Goal: Book appointment/travel/reservation

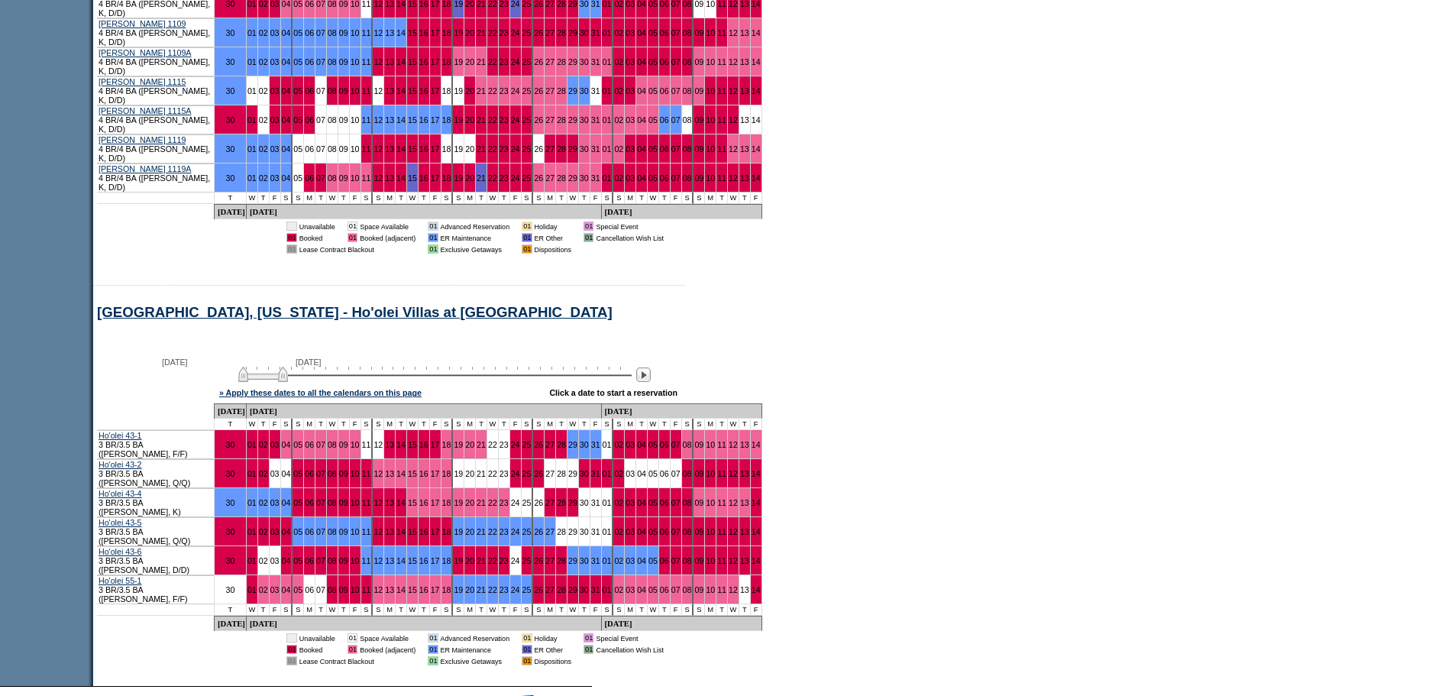
scroll to position [1052, 0]
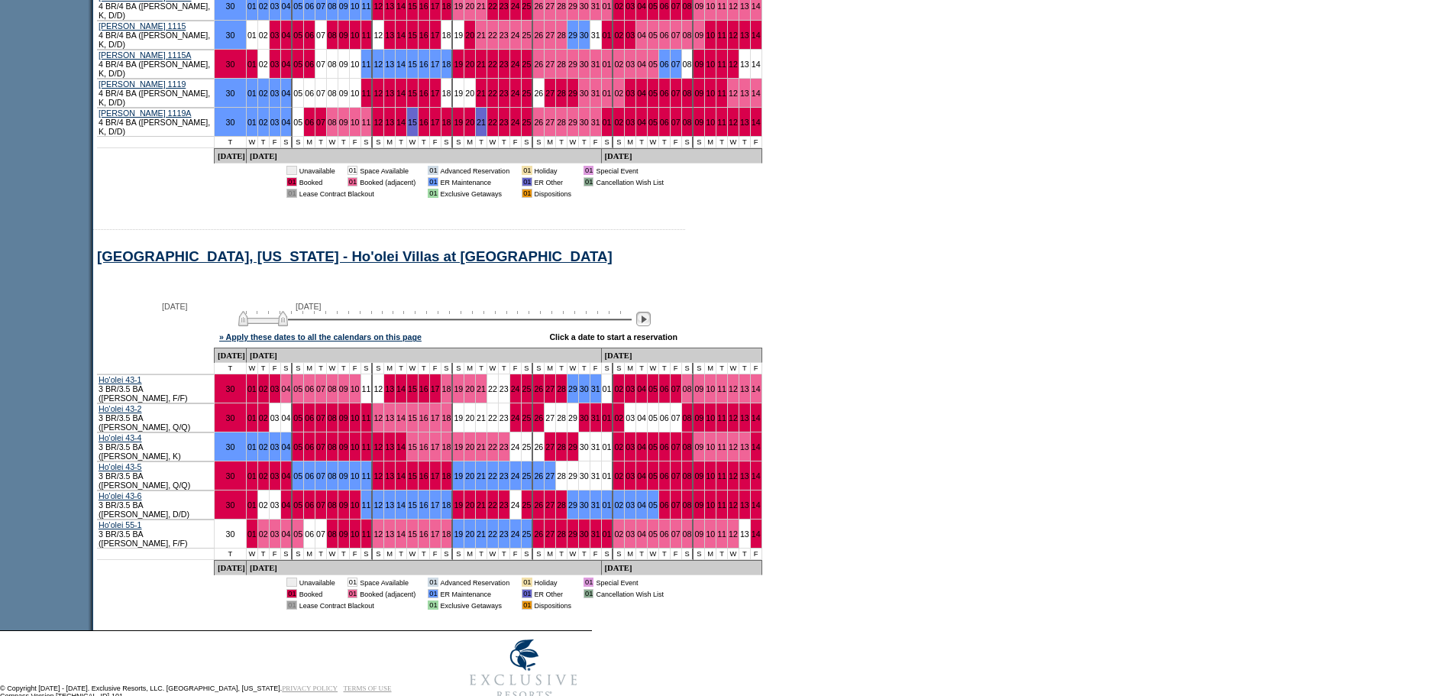
click at [651, 312] on img at bounding box center [643, 319] width 15 height 15
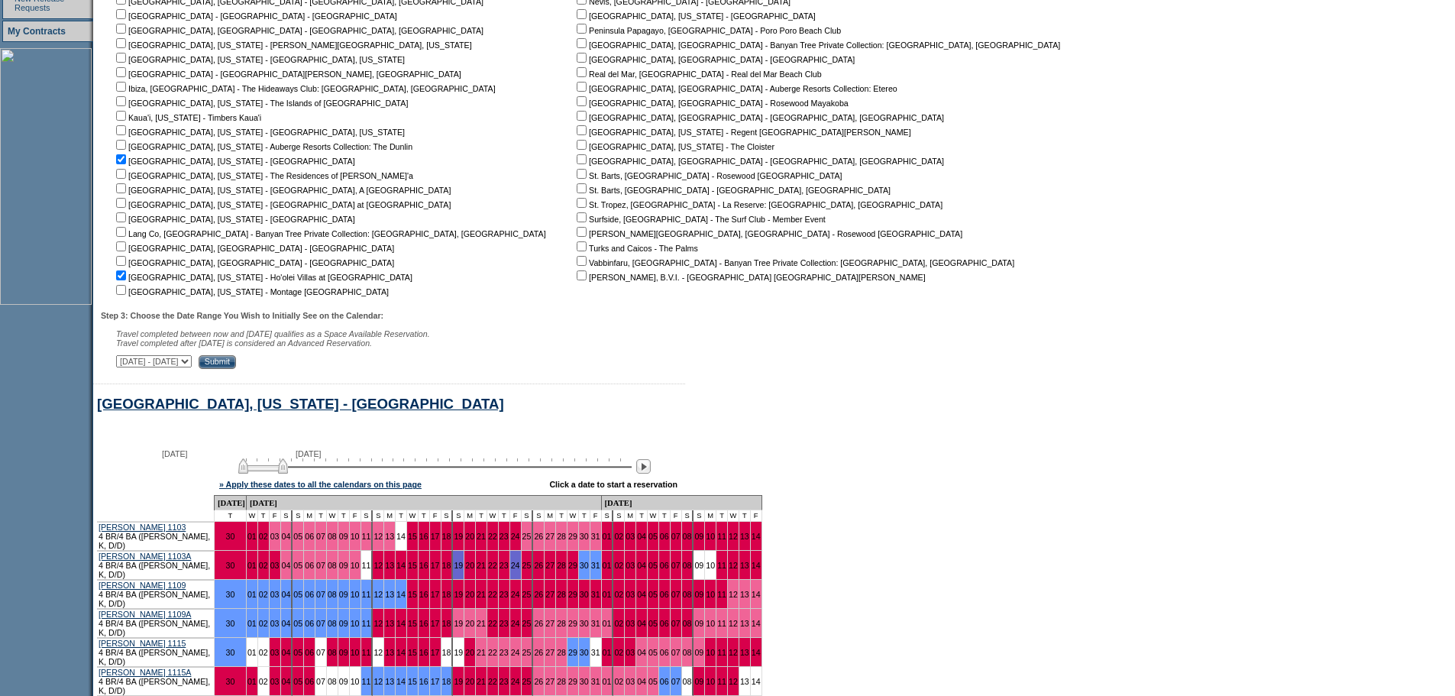
scroll to position [594, 0]
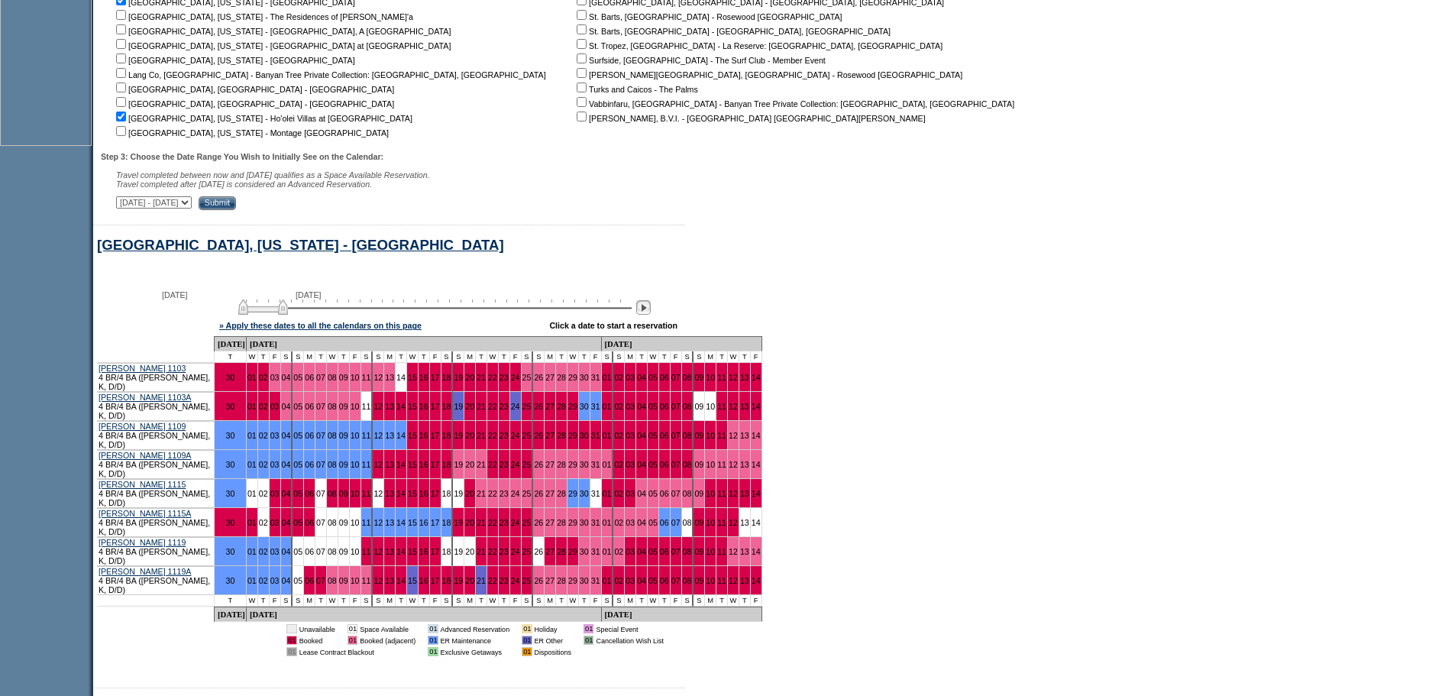
click at [651, 315] on img at bounding box center [643, 307] width 15 height 15
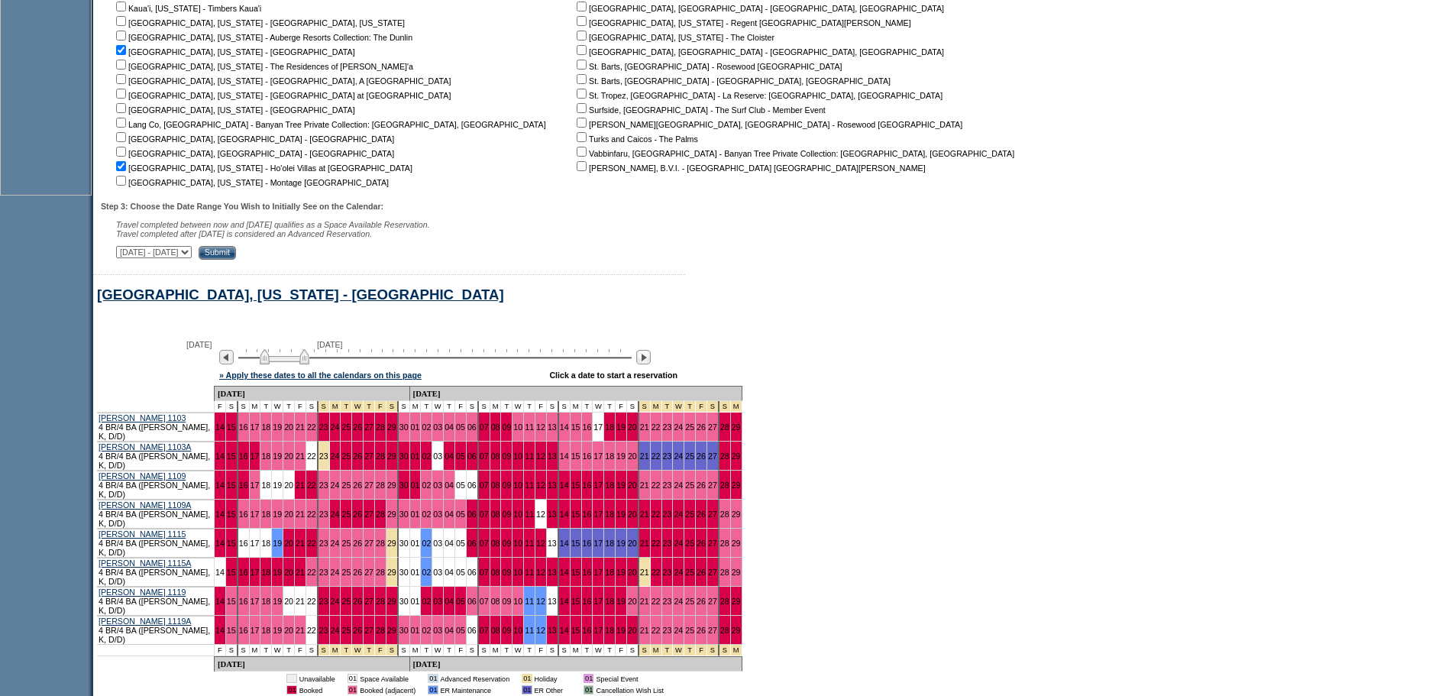
scroll to position [518, 0]
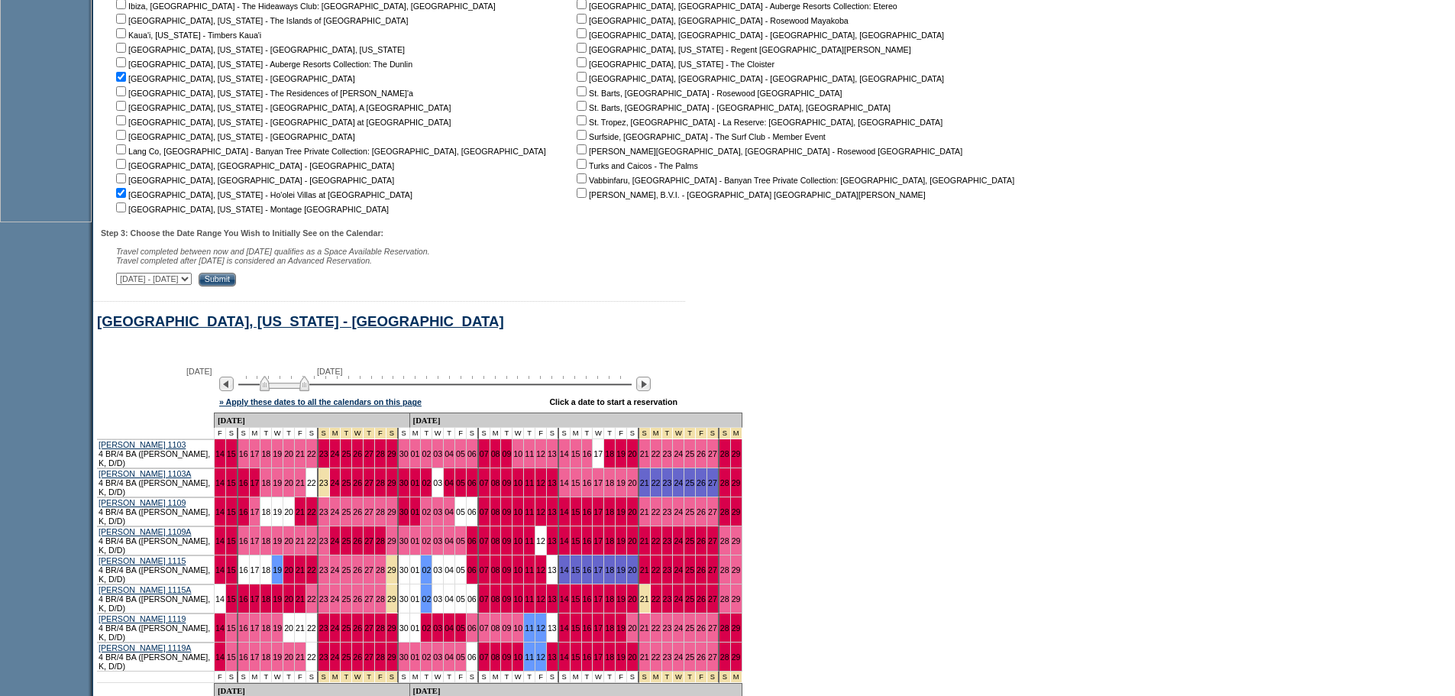
click at [126, 96] on input "checkbox" at bounding box center [121, 91] width 10 height 10
checkbox input "true"
click at [236, 286] on input "Submit" at bounding box center [217, 280] width 37 height 14
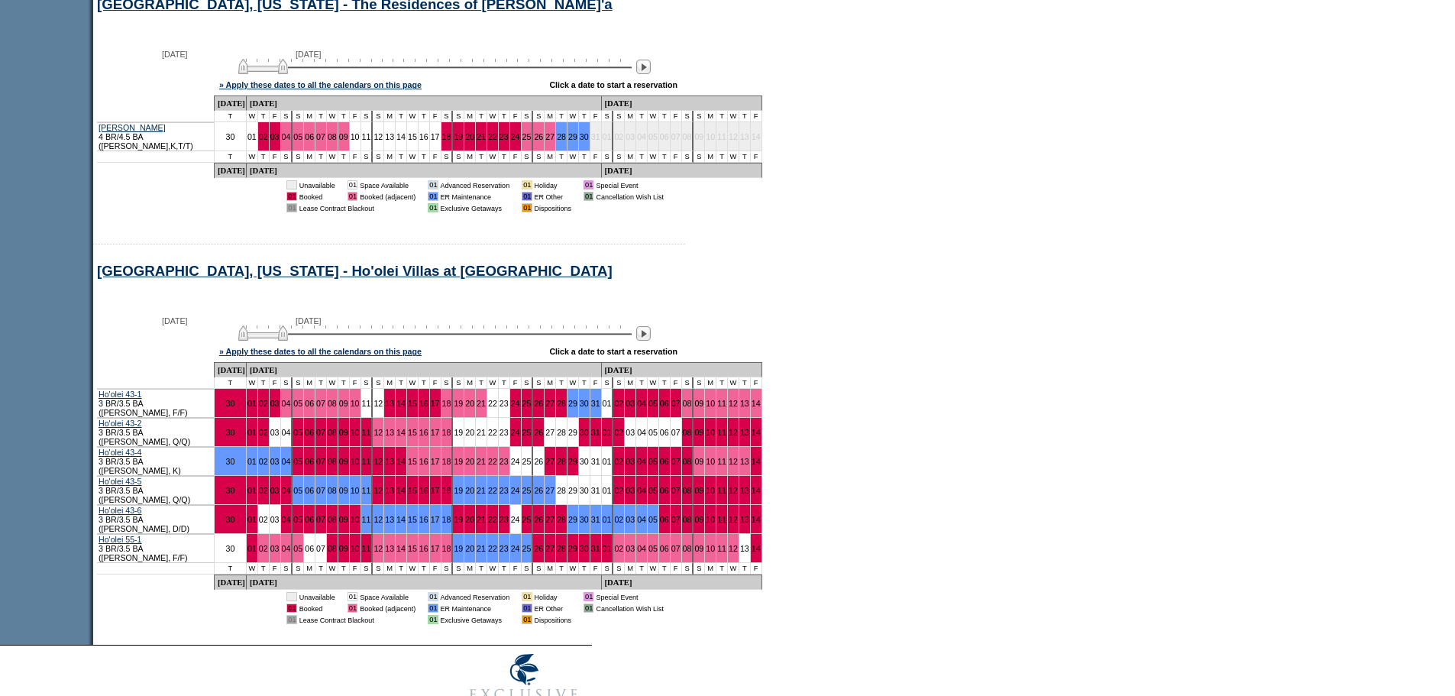
scroll to position [1326, 0]
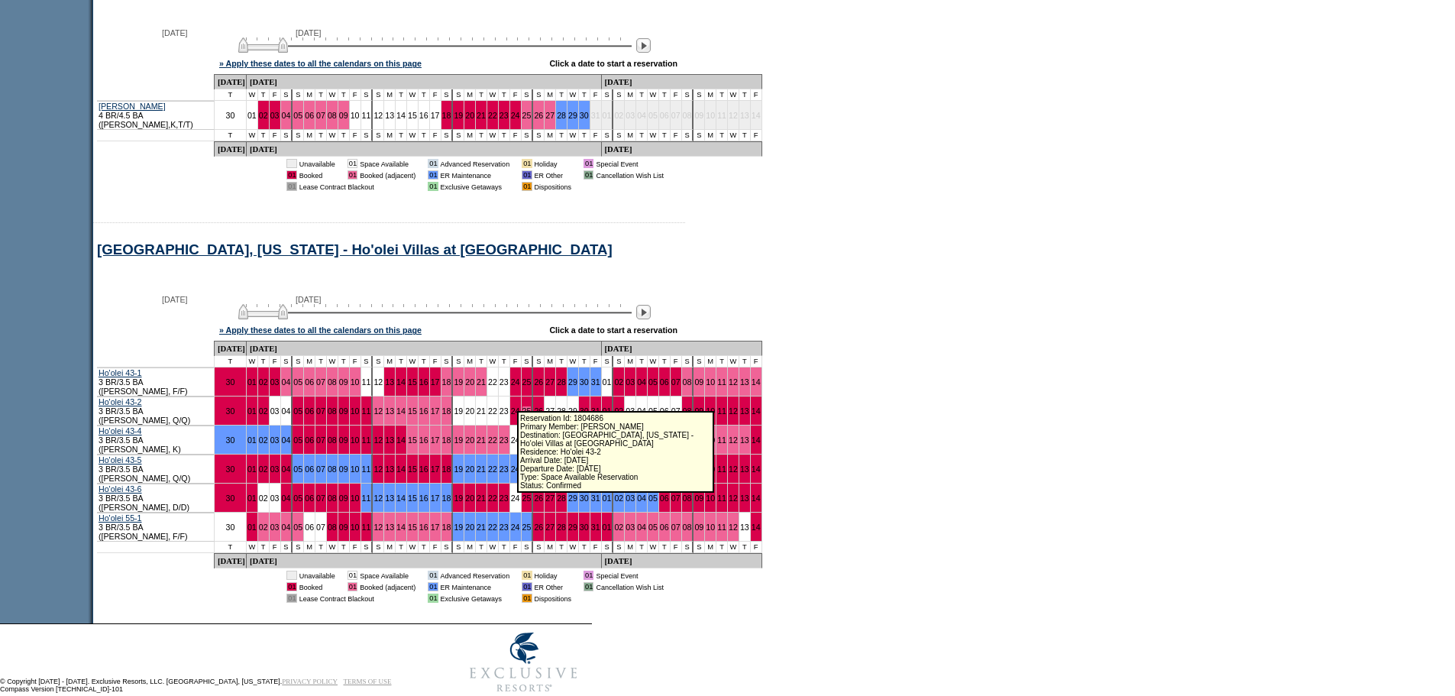
click at [522, 406] on link "25" at bounding box center [526, 410] width 9 height 9
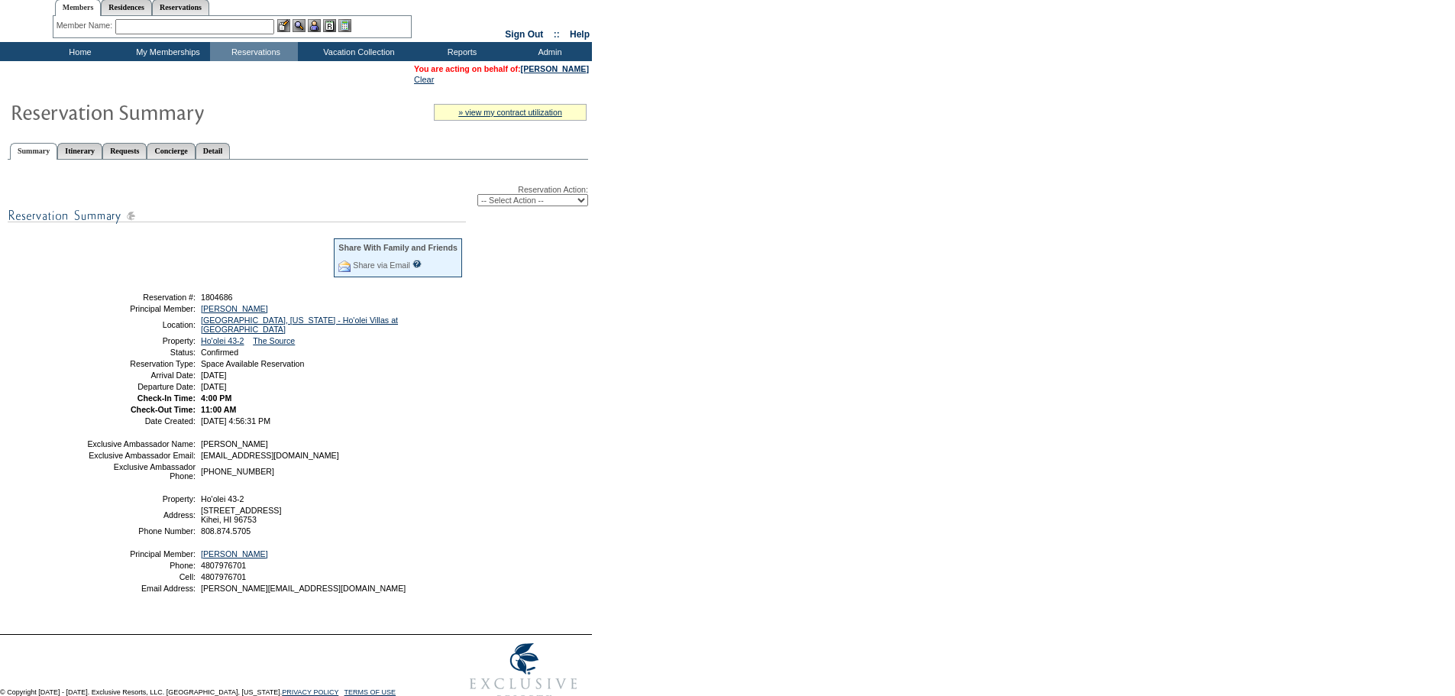
scroll to position [76, 0]
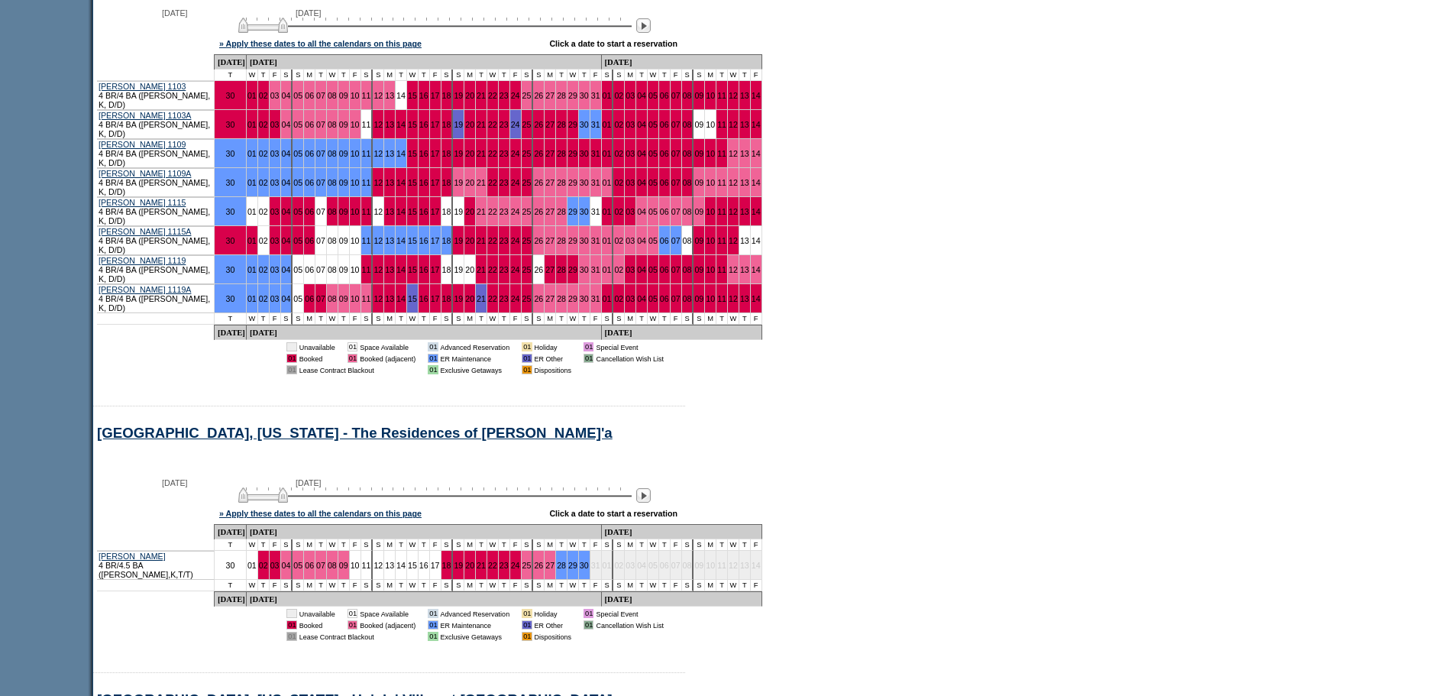
scroll to position [799, 0]
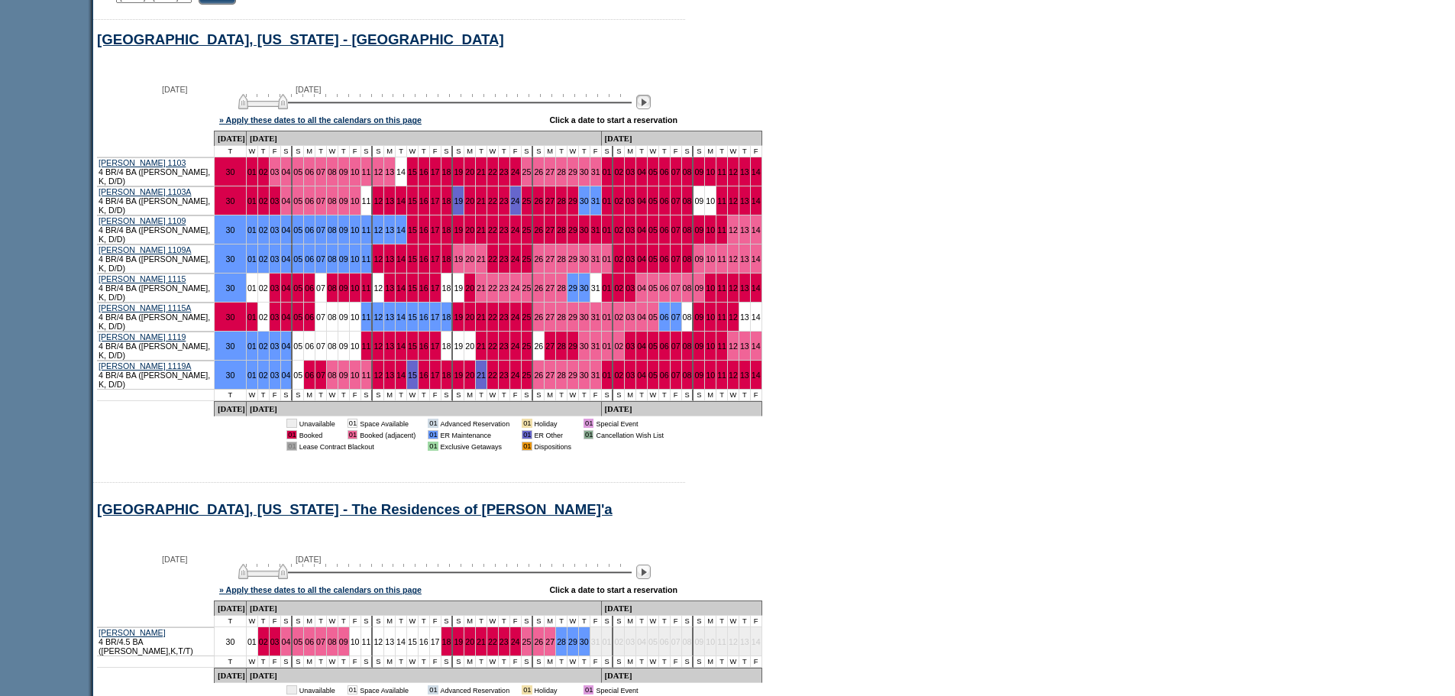
click at [651, 109] on img at bounding box center [643, 102] width 15 height 15
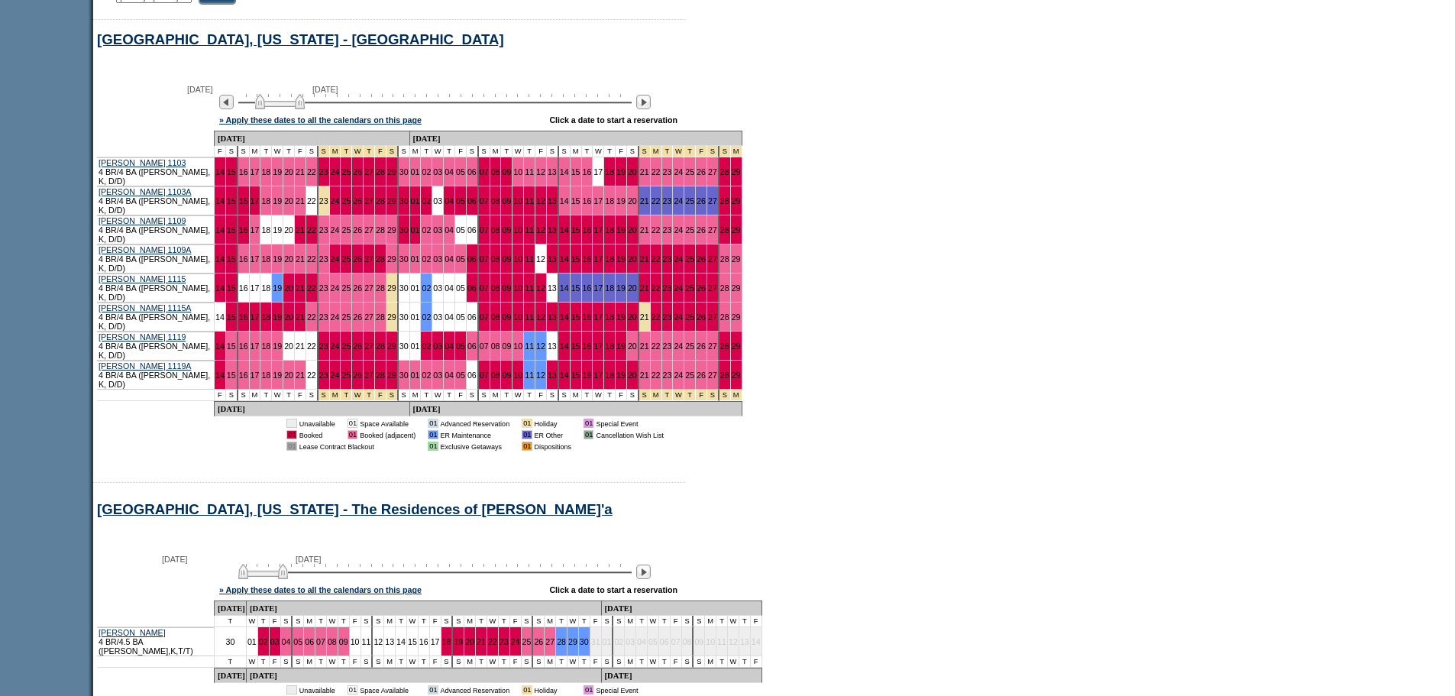
click at [298, 109] on img at bounding box center [280, 101] width 50 height 15
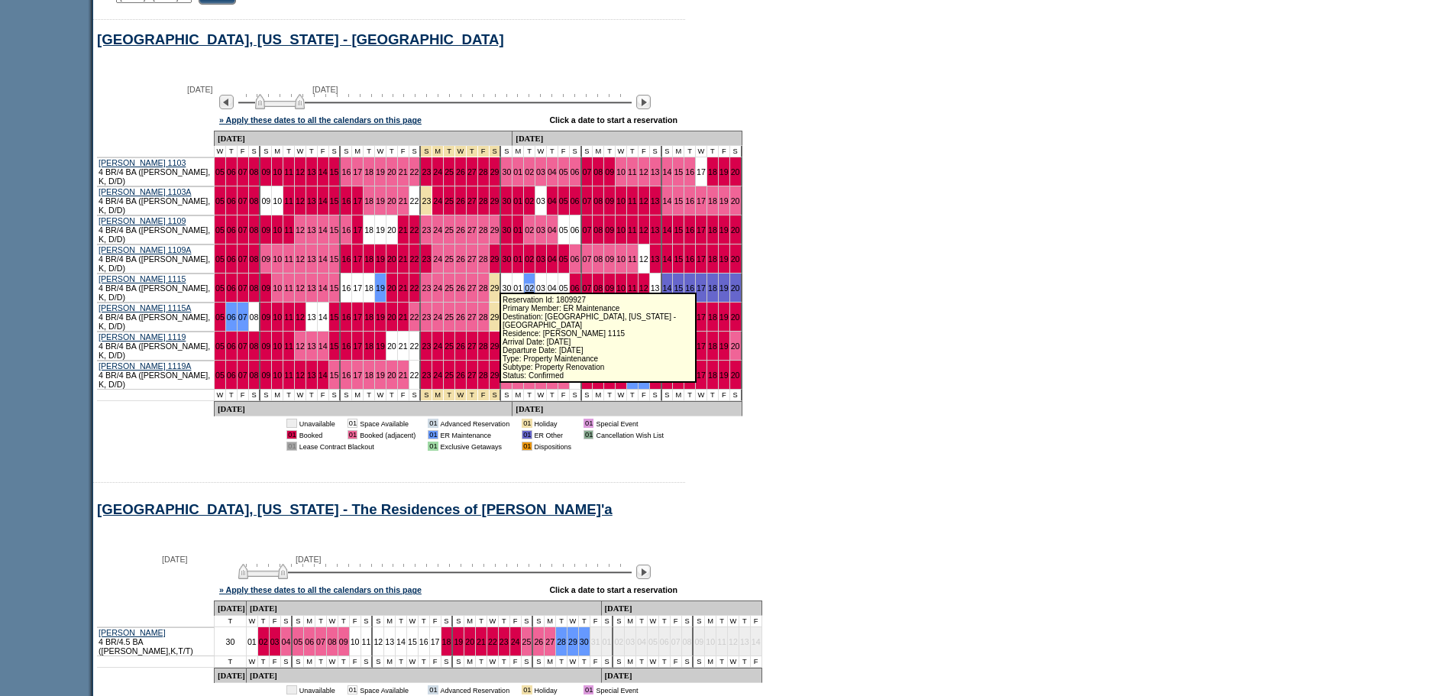
click at [525, 283] on link "02" at bounding box center [529, 287] width 9 height 9
